Goal: Register for event/course

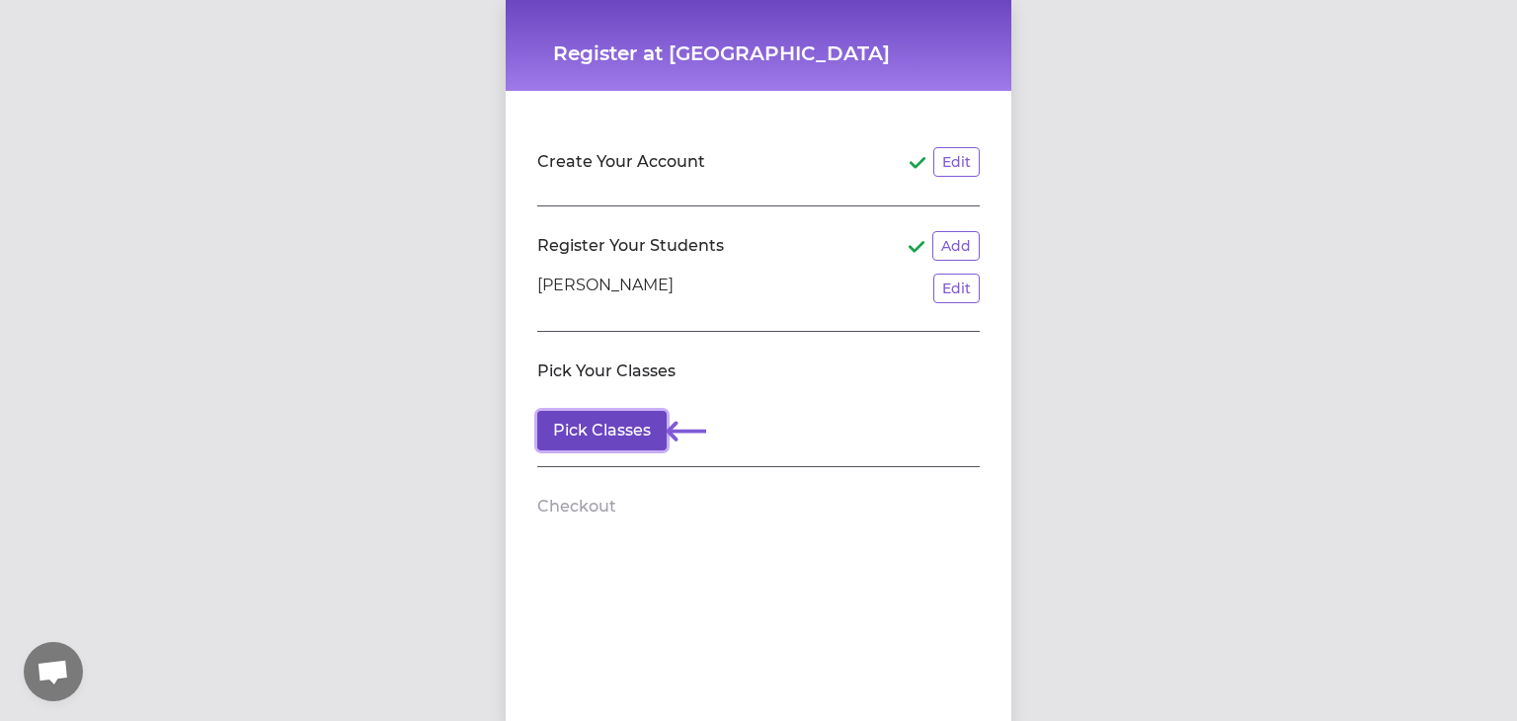
click at [629, 424] on button "Pick Classes" at bounding box center [601, 430] width 129 height 39
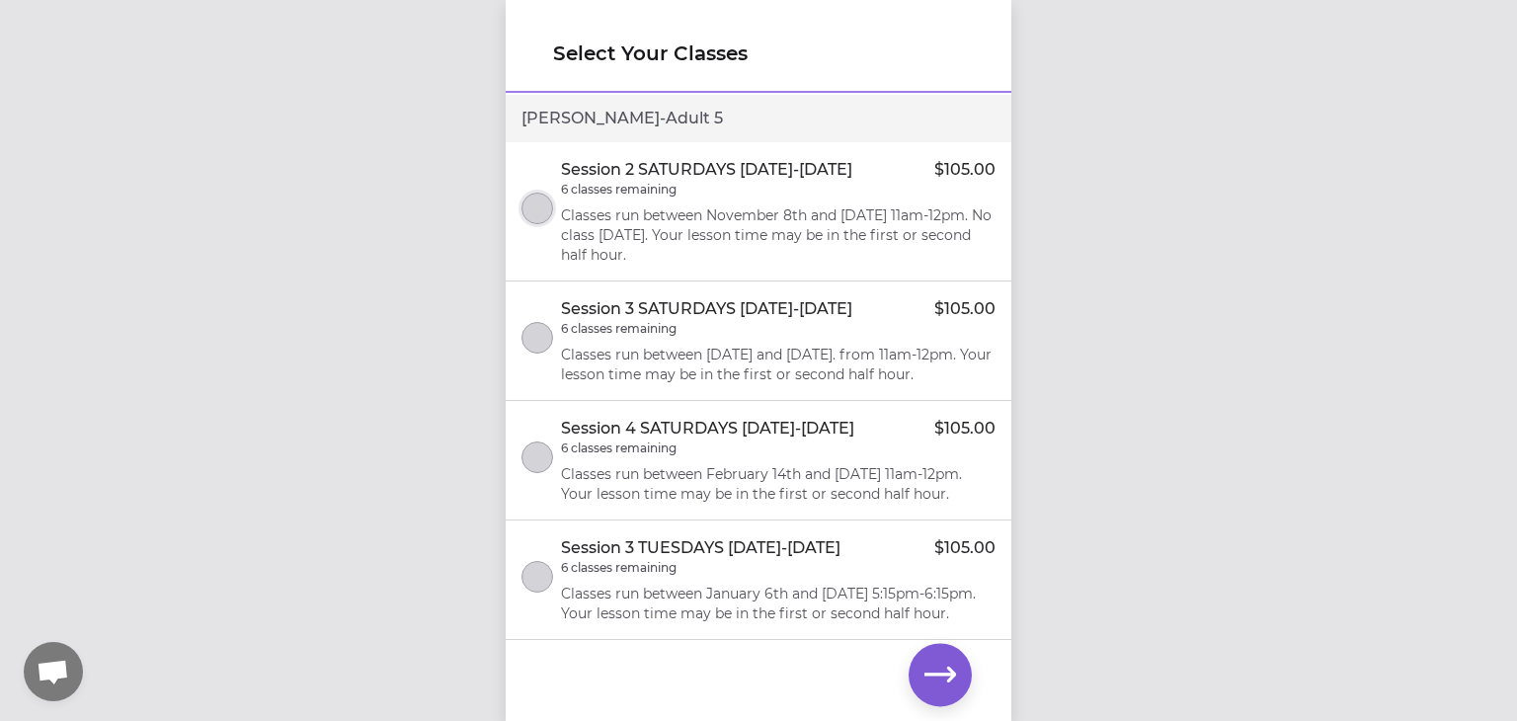
click at [542, 202] on button "select class" at bounding box center [537, 209] width 32 height 32
click at [547, 347] on button "select class" at bounding box center [537, 338] width 32 height 32
click at [547, 473] on button "select class" at bounding box center [537, 457] width 32 height 32
click at [540, 354] on button "select class" at bounding box center [537, 338] width 32 height 32
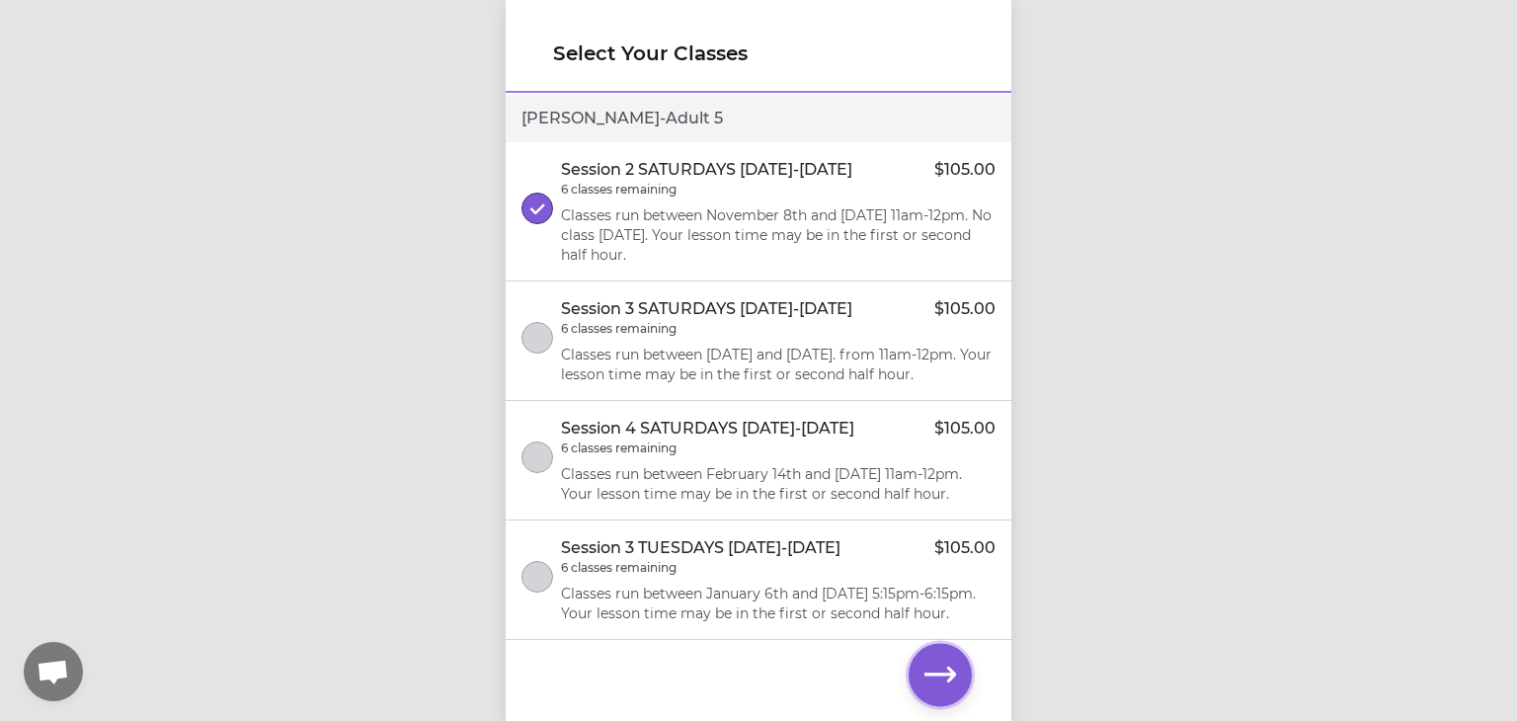
click at [934, 668] on icon "button" at bounding box center [940, 675] width 32 height 32
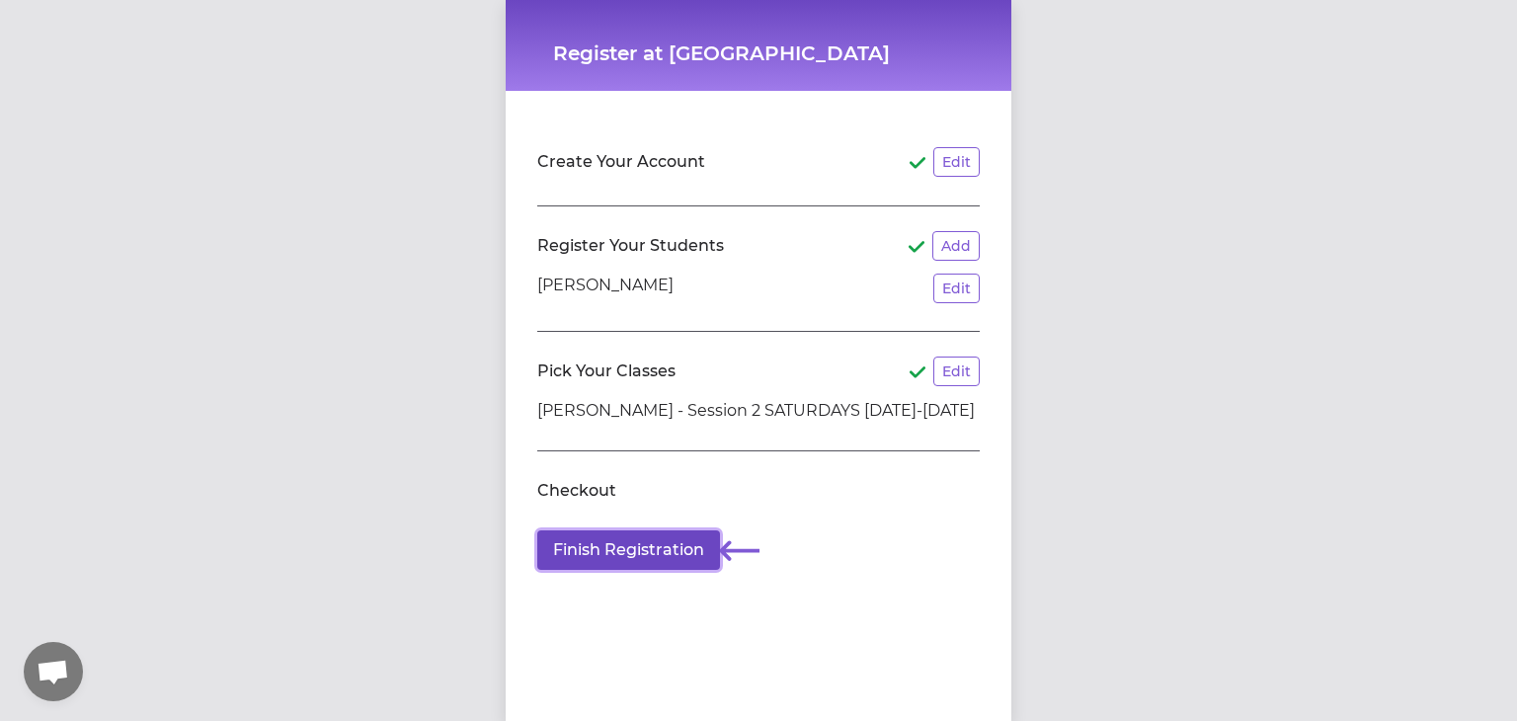
click at [675, 552] on button "Finish Registration" at bounding box center [628, 549] width 183 height 39
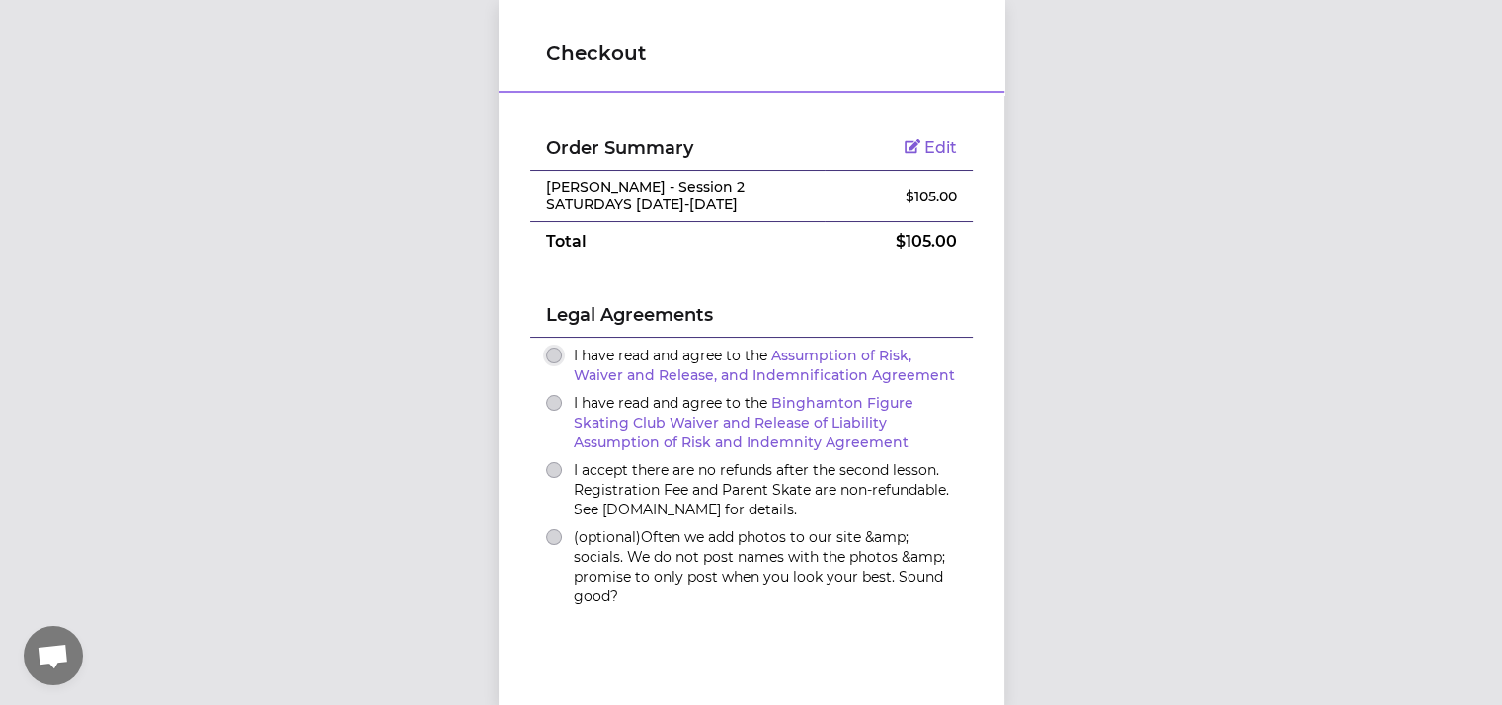
click at [546, 353] on button "I have read and agree to the Assumption of Risk, Waiver and Release, and Indemn…" at bounding box center [554, 356] width 16 height 16
click at [553, 380] on div "I have read and agree to the Assumption of Risk, Waiver and Release, and Indemn…" at bounding box center [751, 365] width 411 height 39
drag, startPoint x: 553, startPoint y: 392, endPoint x: 549, endPoint y: 407, distance: 15.3
click at [551, 396] on div "I have read and agree to the Binghamton Figure Skating Club Waiver and Release …" at bounding box center [751, 422] width 411 height 59
click at [546, 462] on button "I accept there are no refunds after the second lesson. Registration Fee and Par…" at bounding box center [554, 470] width 16 height 16
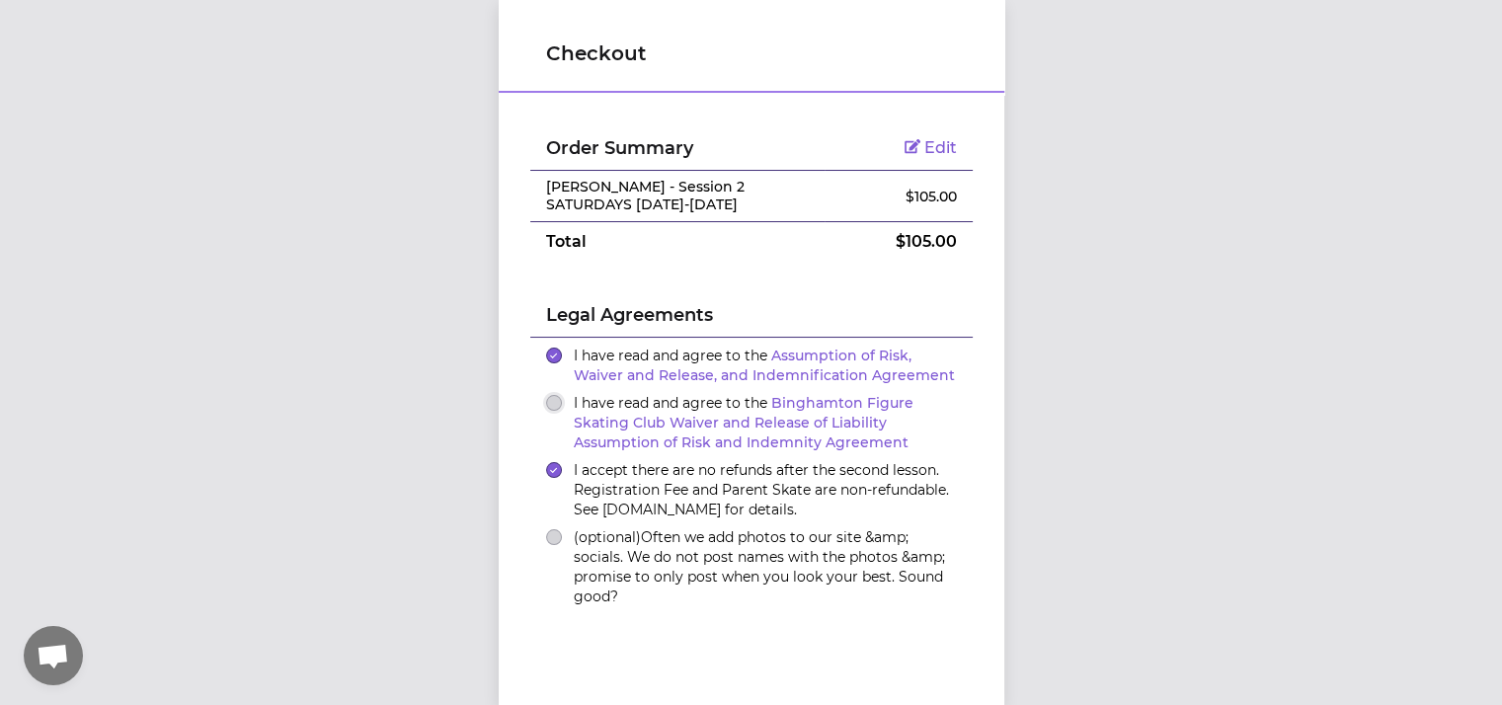
click at [549, 401] on button "I have read and agree to the Binghamton Figure Skating Club Waiver and Release …" at bounding box center [554, 403] width 16 height 16
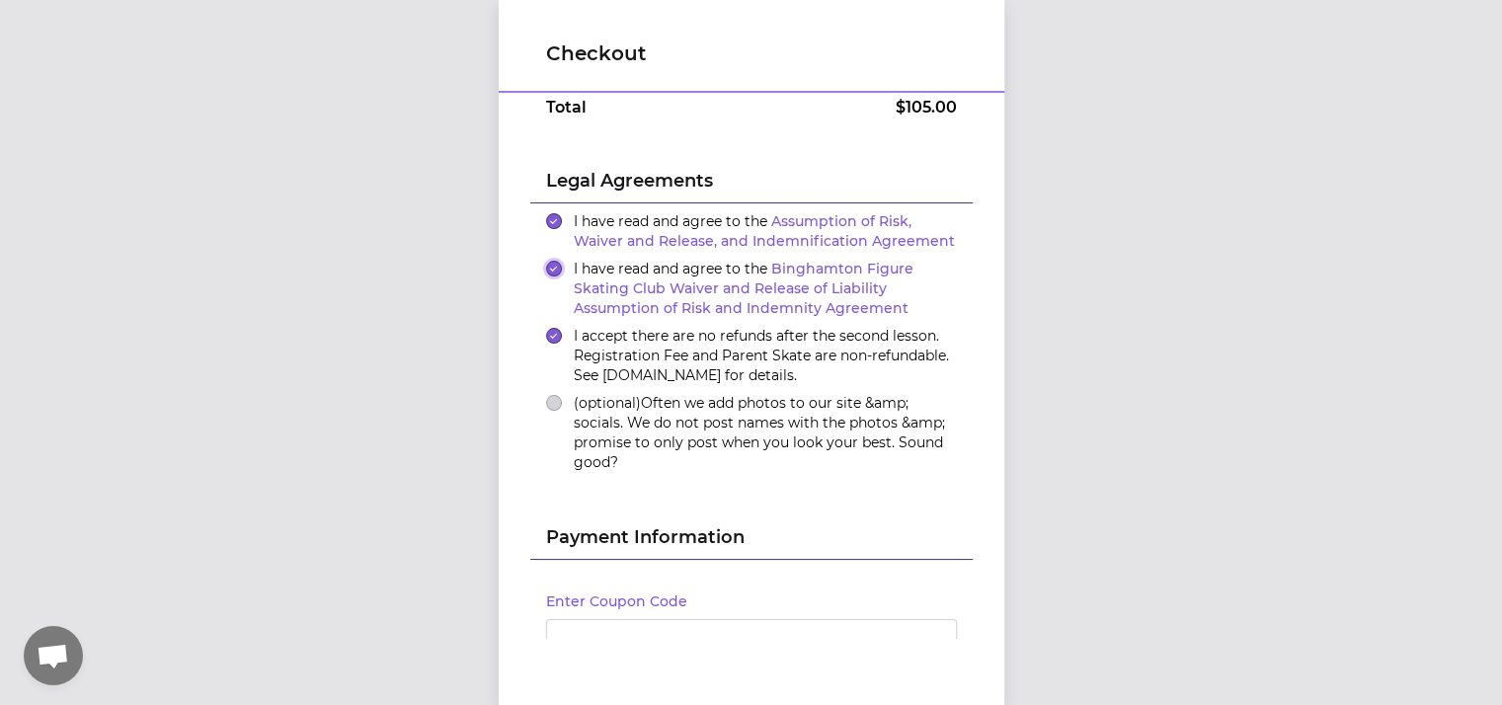
scroll to position [283, 0]
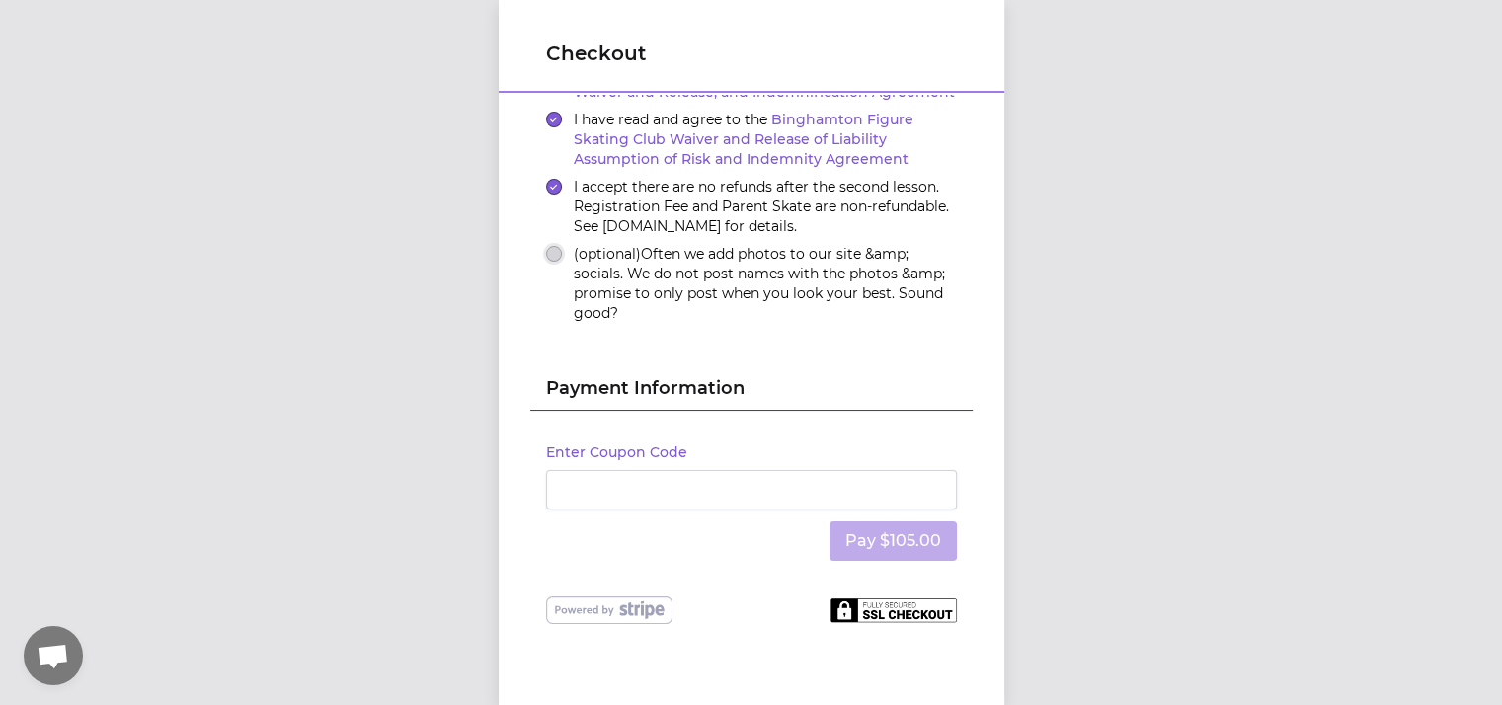
click at [551, 250] on button "(optional) Often we add photos to our site &amp; socials. We do not post names …" at bounding box center [554, 254] width 16 height 16
click at [640, 475] on div at bounding box center [751, 489] width 411 height 39
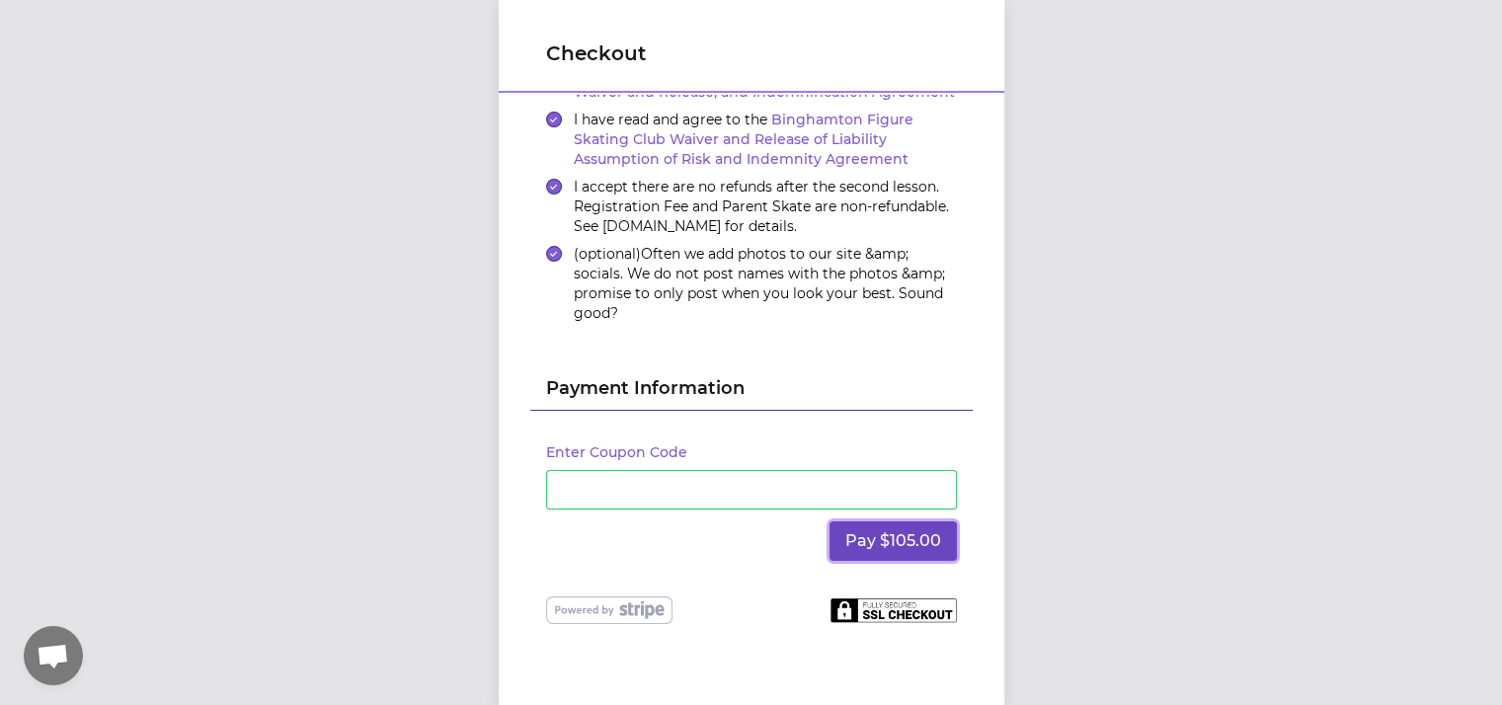
click at [855, 543] on button "Pay $105.00" at bounding box center [892, 540] width 127 height 39
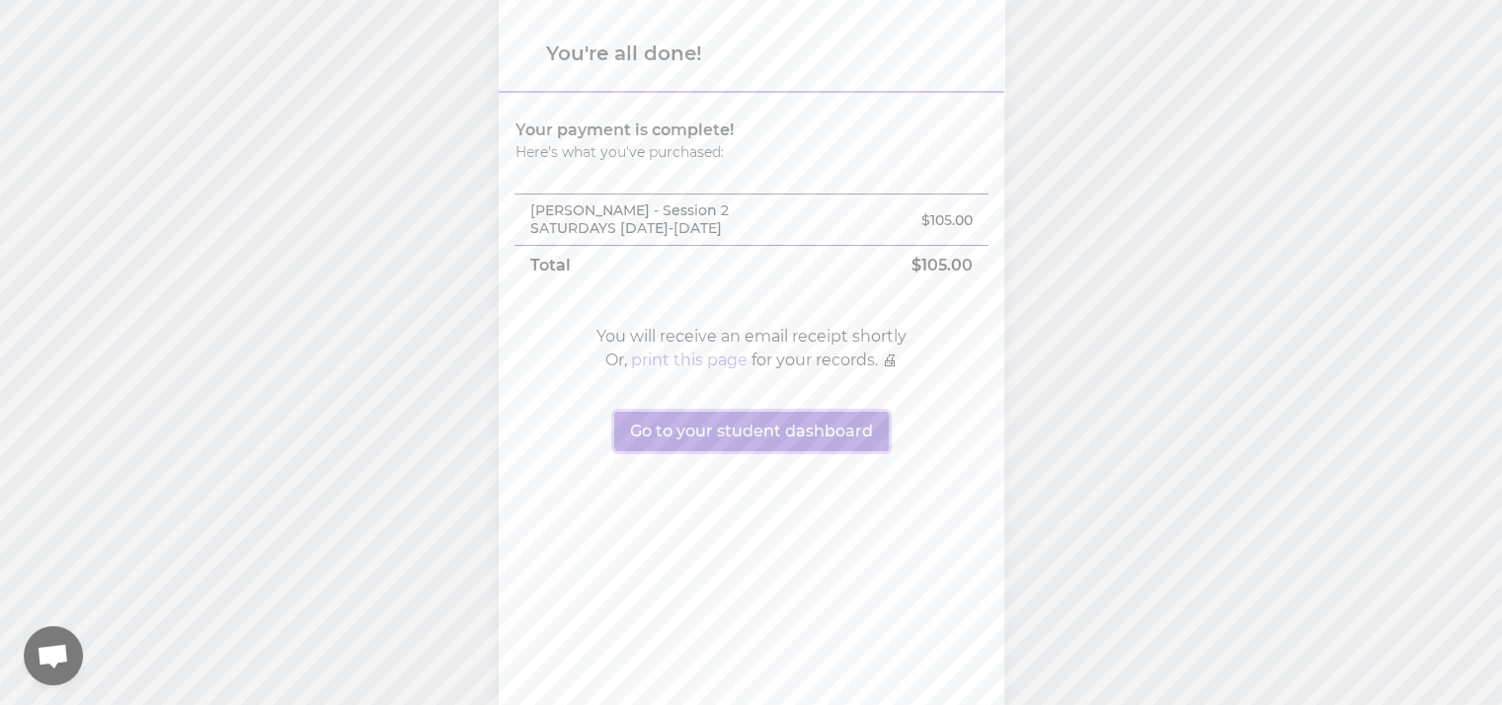
click at [719, 412] on button "Go to your student dashboard" at bounding box center [751, 431] width 275 height 39
